Goal: Navigation & Orientation: Find specific page/section

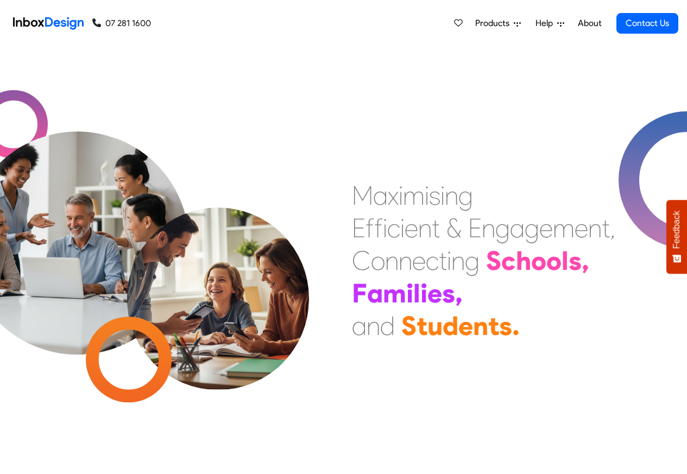
click at [503, 24] on span "Products" at bounding box center [495, 23] width 39 height 13
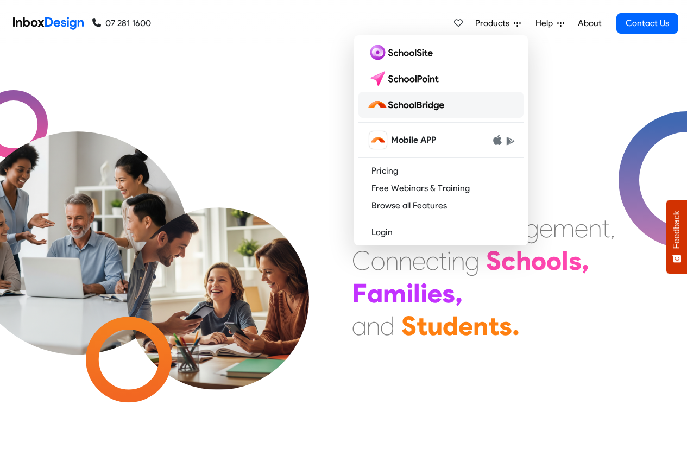
click at [416, 105] on img at bounding box center [408, 104] width 82 height 17
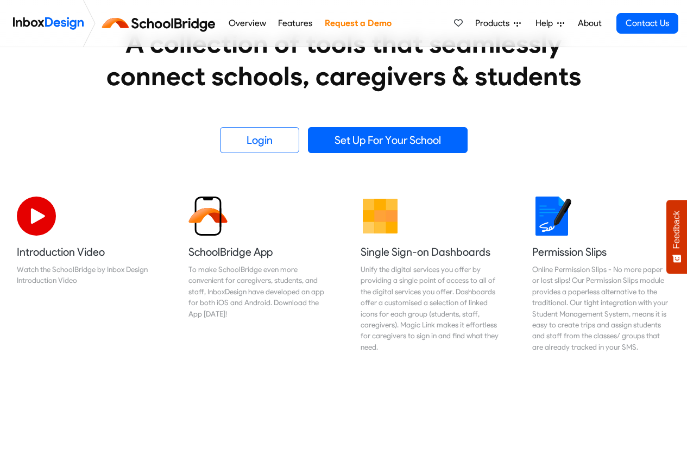
scroll to position [65, 0]
